Goal: Task Accomplishment & Management: Use online tool/utility

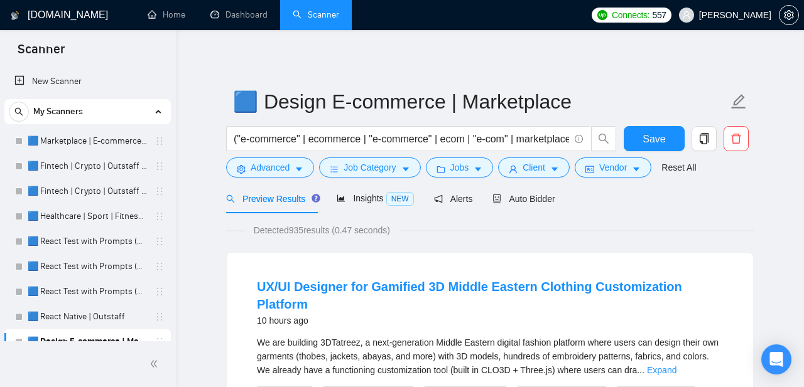
scroll to position [299, 0]
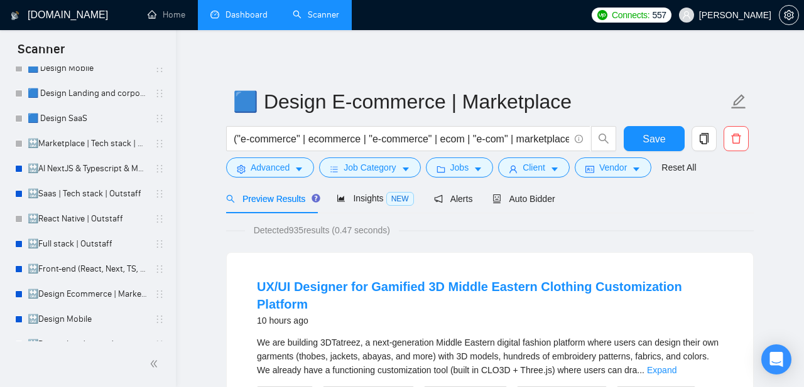
click at [242, 16] on link "Dashboard" at bounding box center [238, 14] width 57 height 11
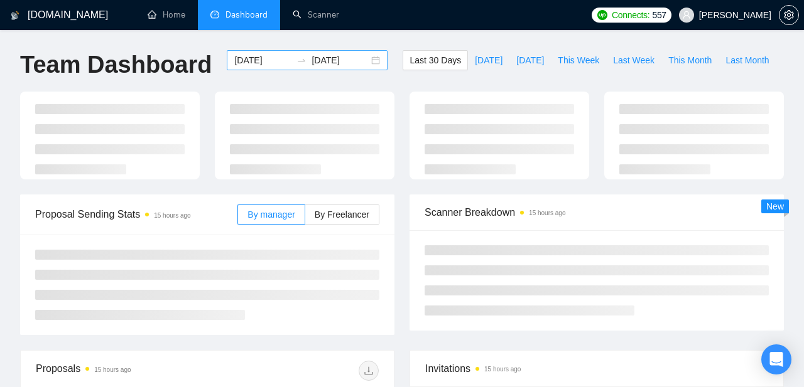
click at [366, 59] on div "[DATE] [DATE]" at bounding box center [307, 60] width 161 height 20
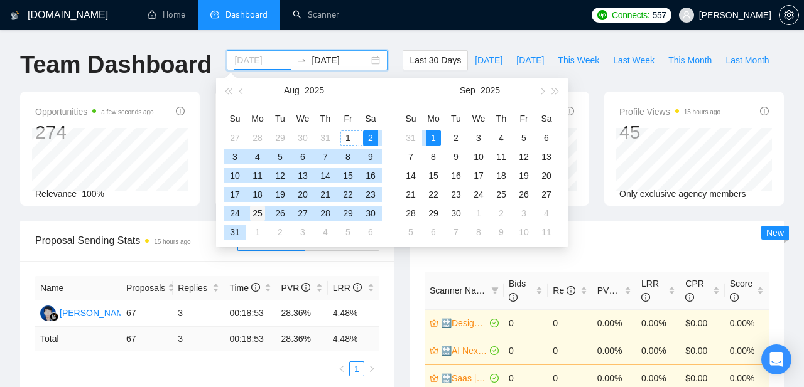
type input "[DATE]"
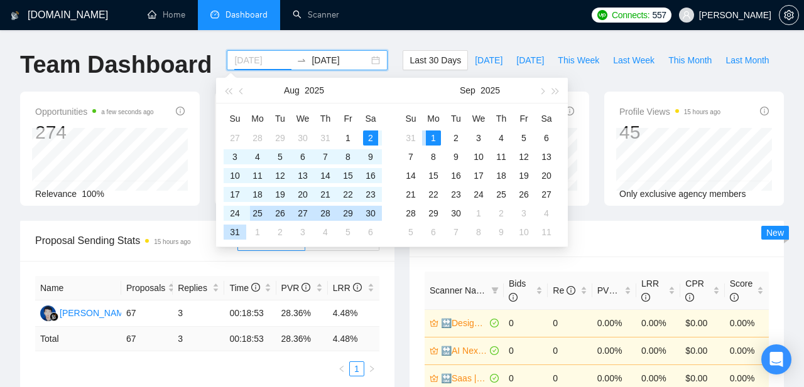
click at [258, 213] on div "25" at bounding box center [257, 213] width 15 height 15
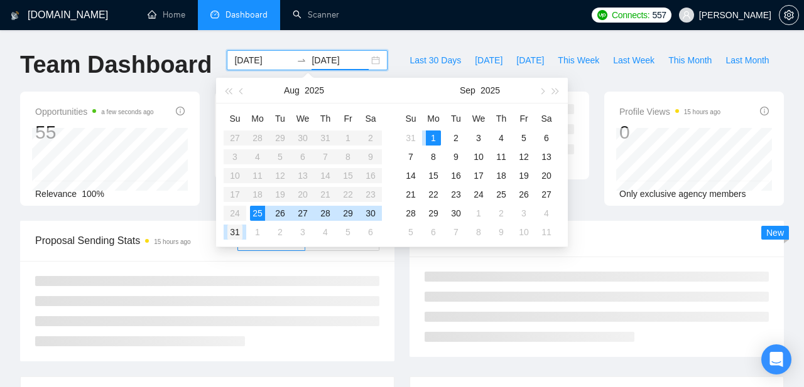
type input "[DATE]"
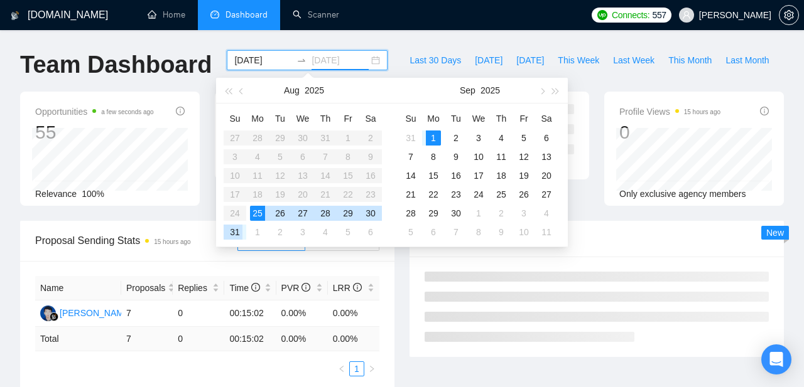
click at [237, 232] on div "31" at bounding box center [234, 232] width 15 height 15
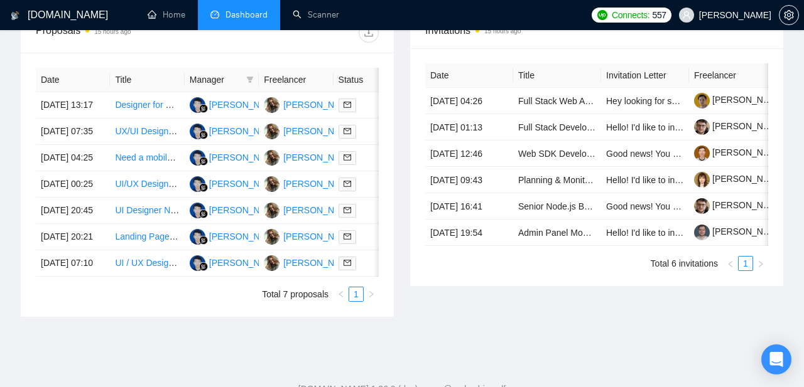
scroll to position [493, 0]
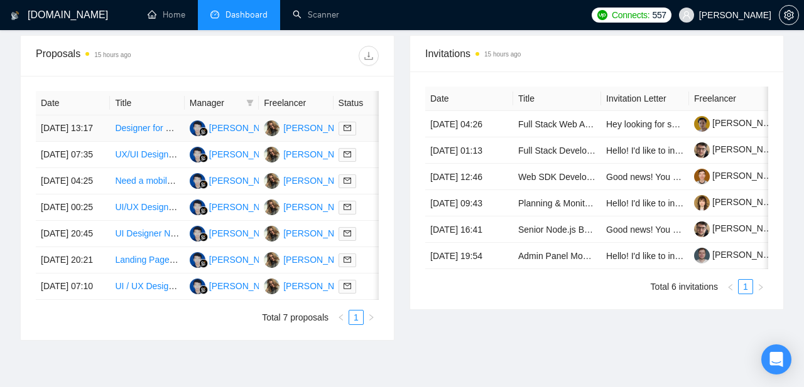
click at [61, 133] on td "[DATE] 13:17" at bounding box center [73, 129] width 74 height 26
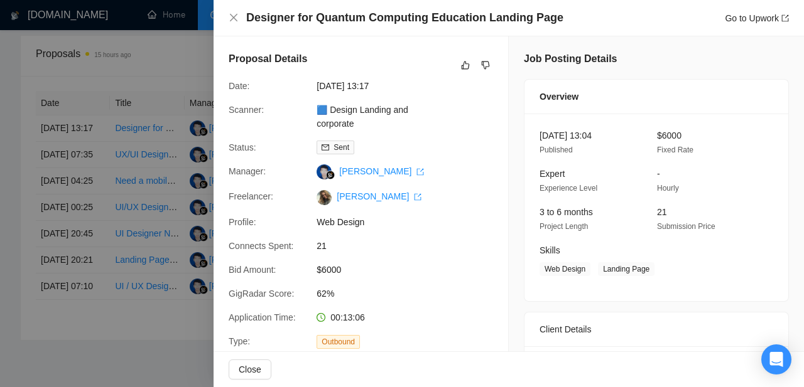
click at [99, 181] on div at bounding box center [402, 193] width 804 height 387
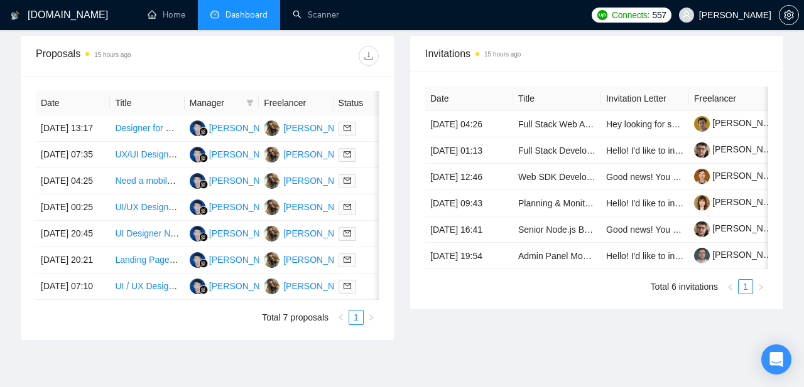
click at [73, 168] on td "[DATE] 07:35" at bounding box center [73, 155] width 74 height 26
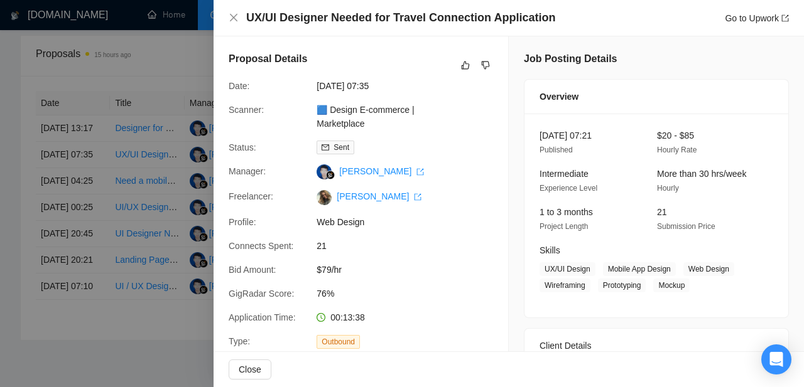
click at [75, 213] on div at bounding box center [402, 193] width 804 height 387
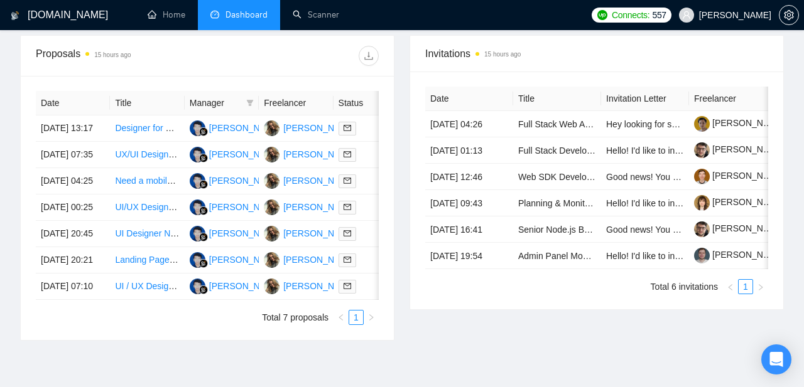
click at [63, 195] on td "[DATE] 04:25" at bounding box center [73, 181] width 74 height 26
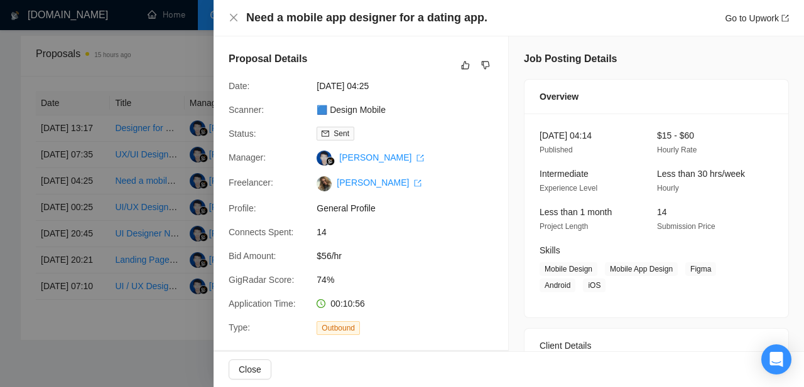
click at [58, 167] on div at bounding box center [402, 193] width 804 height 387
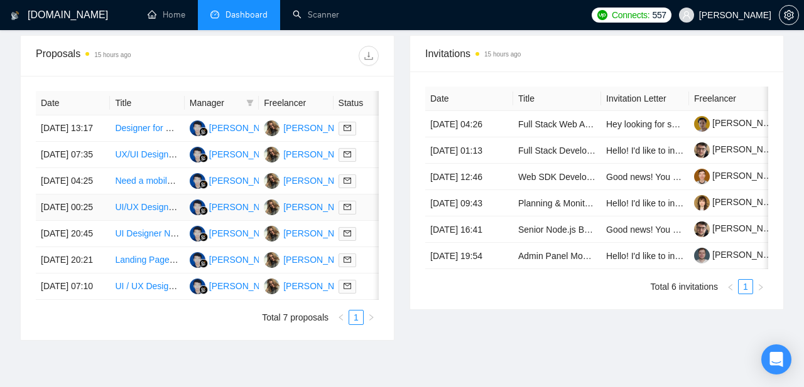
click at [53, 221] on td "[DATE] 00:25" at bounding box center [73, 208] width 74 height 26
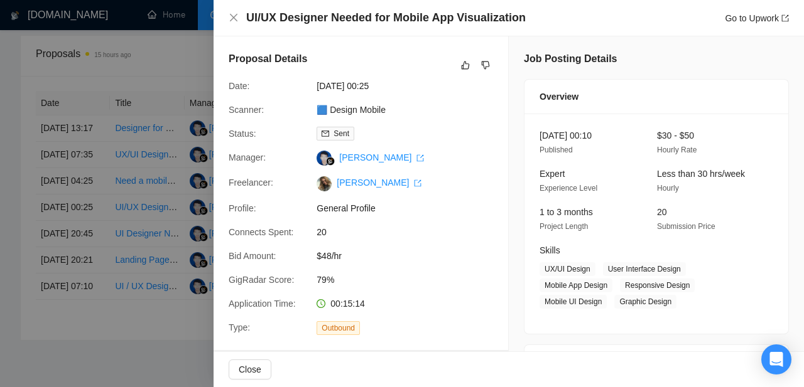
click at [116, 176] on div at bounding box center [402, 193] width 804 height 387
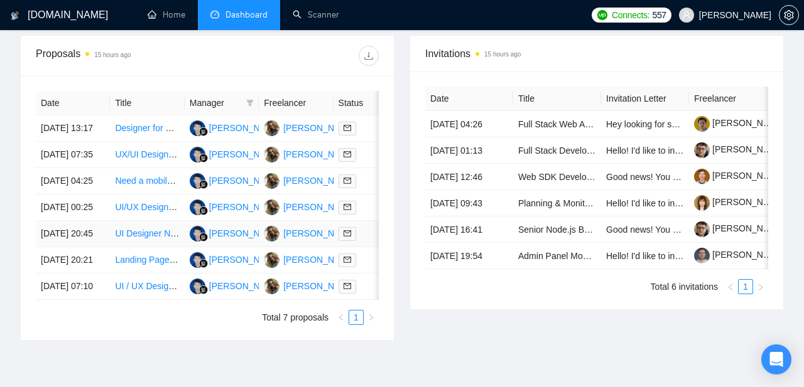
click at [61, 247] on td "[DATE] 20:45" at bounding box center [73, 234] width 74 height 26
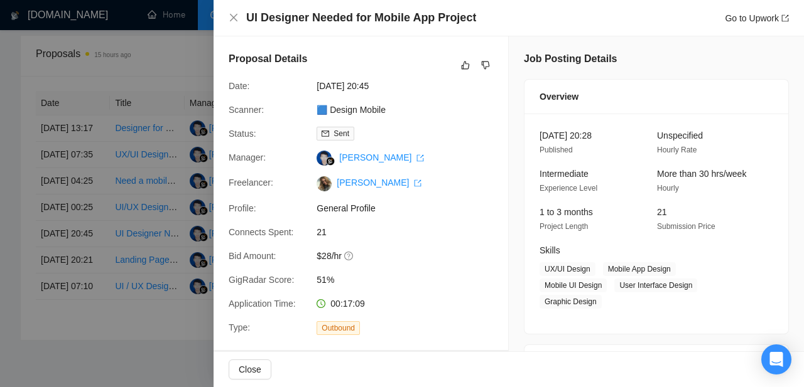
click at [95, 203] on div at bounding box center [402, 193] width 804 height 387
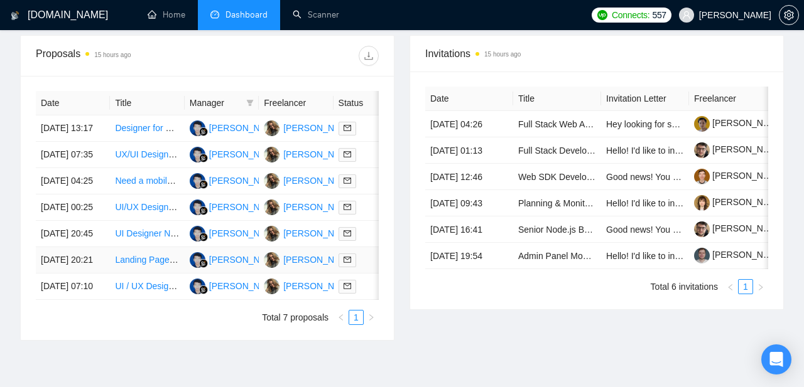
click at [71, 274] on td "[DATE] 20:21" at bounding box center [73, 260] width 74 height 26
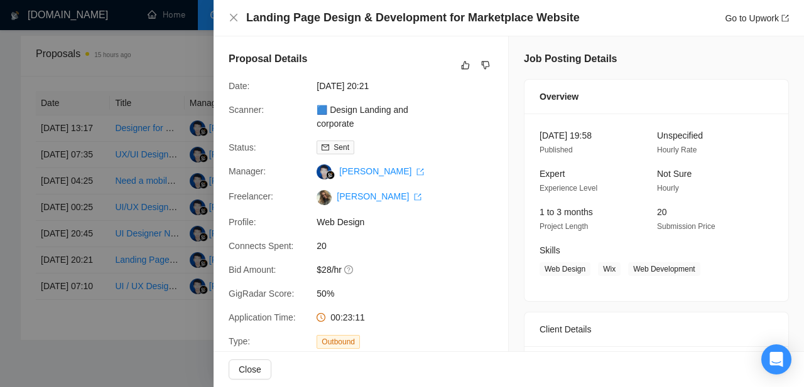
click at [97, 224] on div at bounding box center [402, 193] width 804 height 387
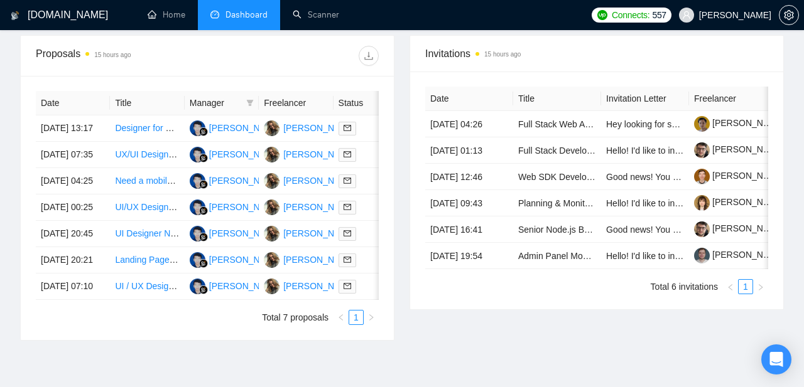
scroll to position [529, 0]
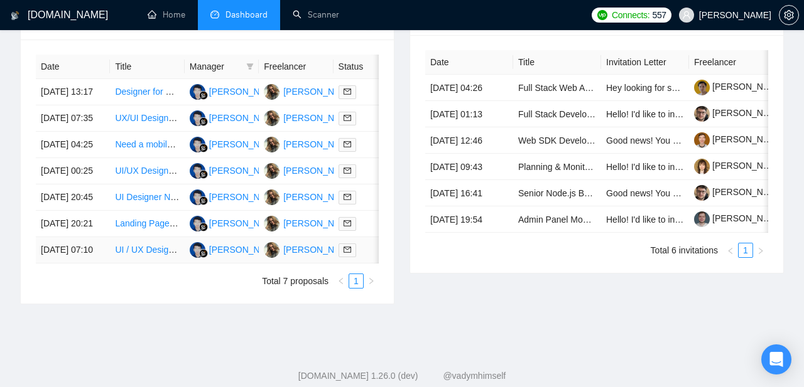
click at [58, 264] on td "[DATE] 07:10" at bounding box center [73, 250] width 74 height 26
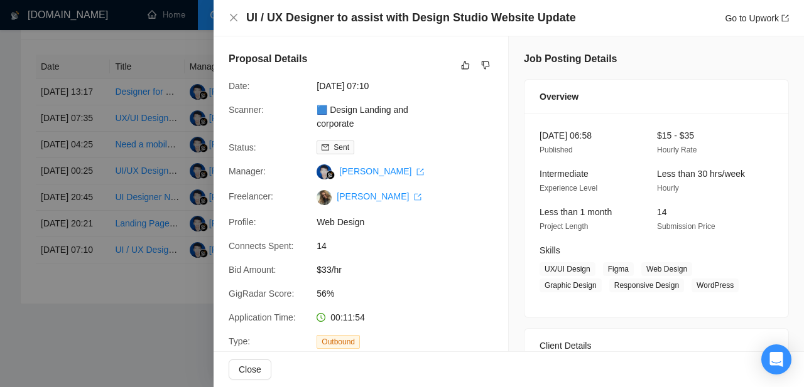
click at [114, 114] on div at bounding box center [402, 193] width 804 height 387
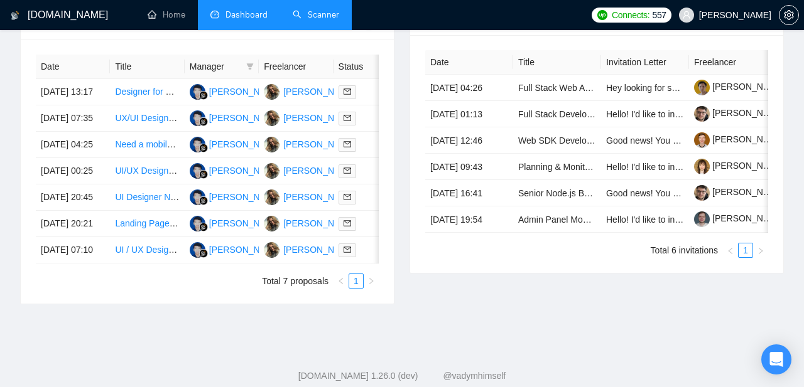
click at [323, 13] on link "Scanner" at bounding box center [316, 14] width 46 height 11
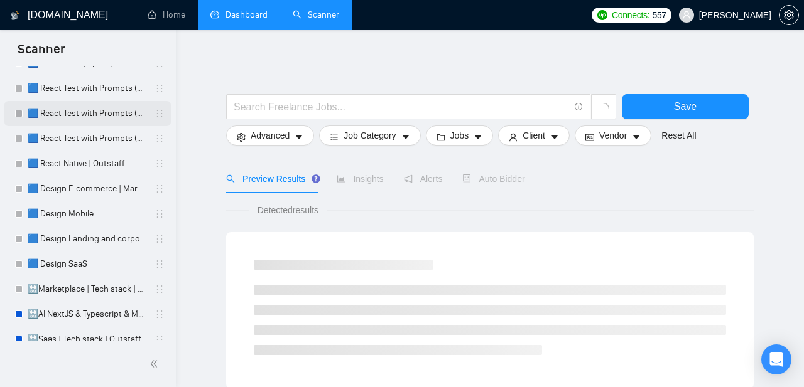
scroll to position [154, 0]
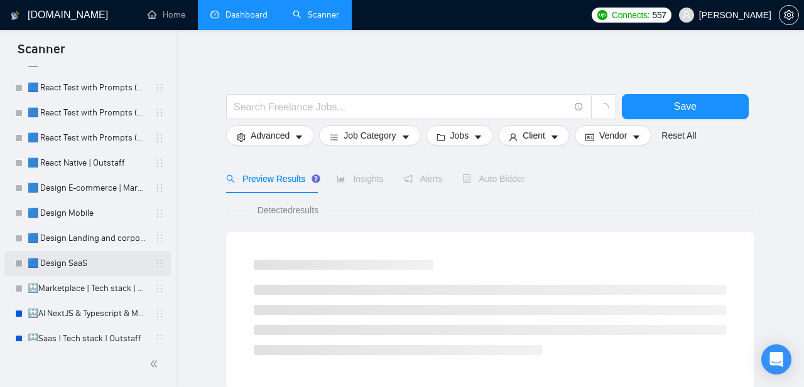
click at [65, 267] on link "🟦 Design SaaS" at bounding box center [87, 263] width 119 height 25
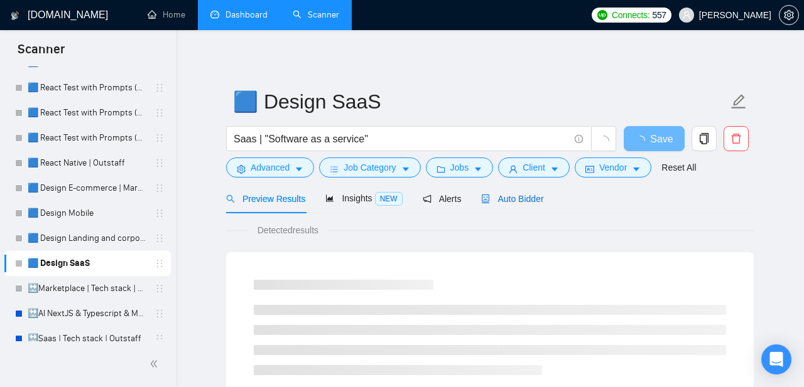
click at [528, 205] on div "Auto Bidder" at bounding box center [512, 199] width 62 height 14
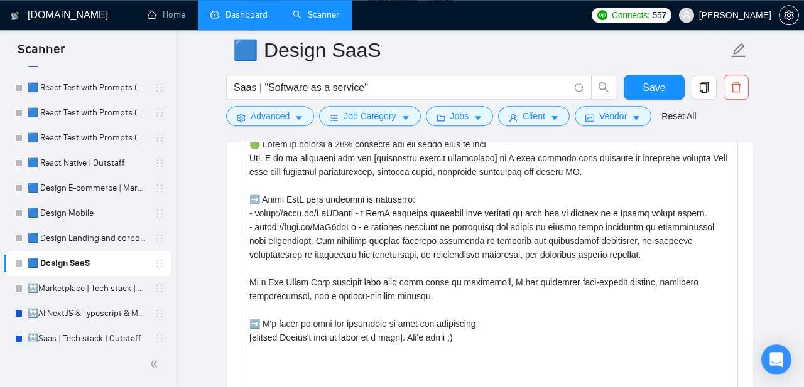
scroll to position [1533, 0]
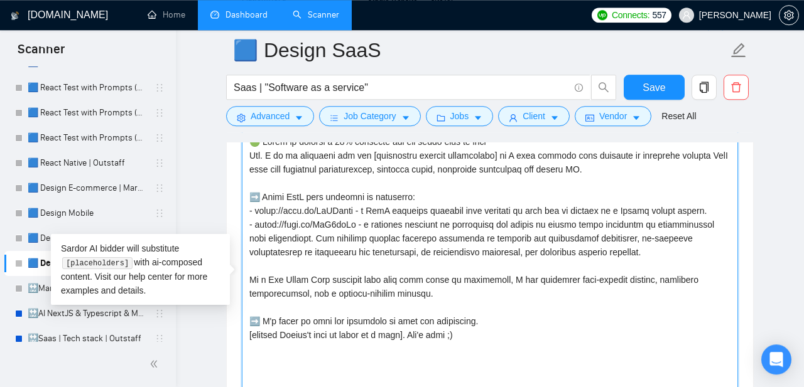
drag, startPoint x: 690, startPoint y: 264, endPoint x: 238, endPoint y: 215, distance: 454.7
click at [242, 216] on textarea "Cover letter template:" at bounding box center [490, 273] width 496 height 283
